Goal: Obtain resource: Obtain resource

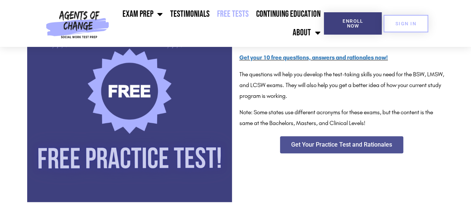
scroll to position [166, 0]
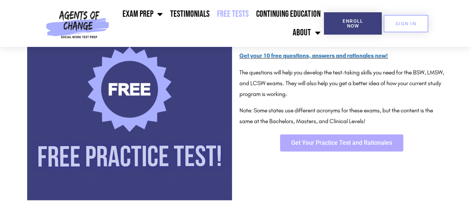
click at [395, 144] on link "Get Your Practice Test and Rationales" at bounding box center [341, 143] width 123 height 17
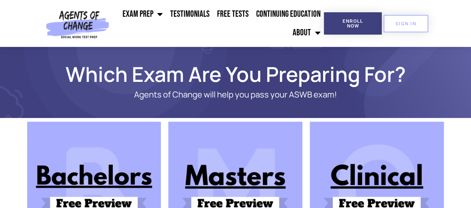
click at [80, 177] on img at bounding box center [94, 189] width 134 height 134
